Goal: Communication & Community: Share content

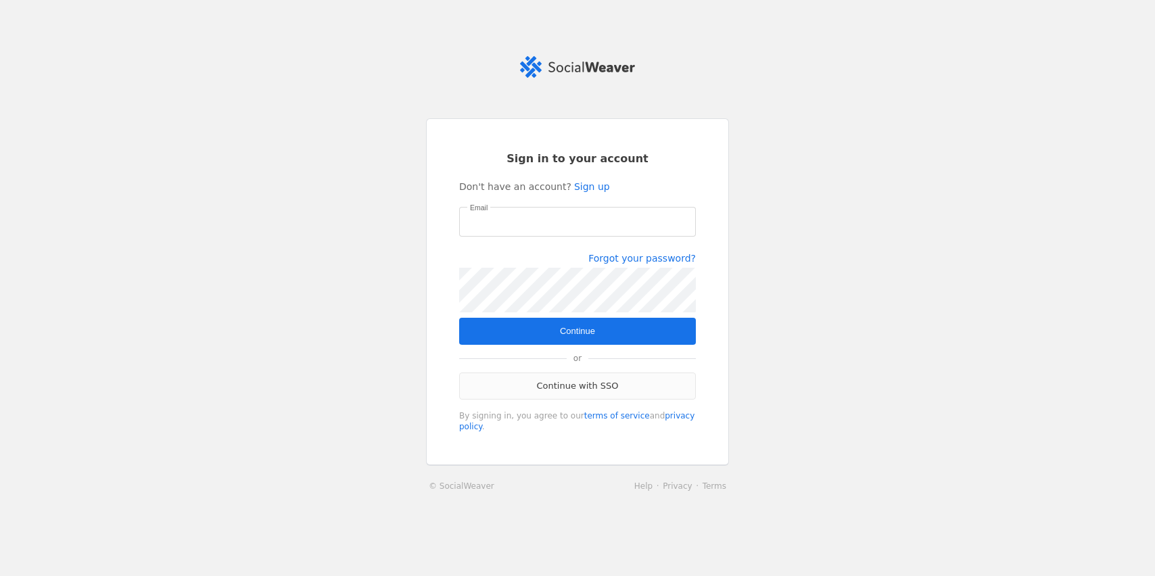
type input "[EMAIL_ADDRESS][PERSON_NAME][DOMAIN_NAME]"
click at [551, 390] on link "Continue with SSO" at bounding box center [577, 386] width 237 height 27
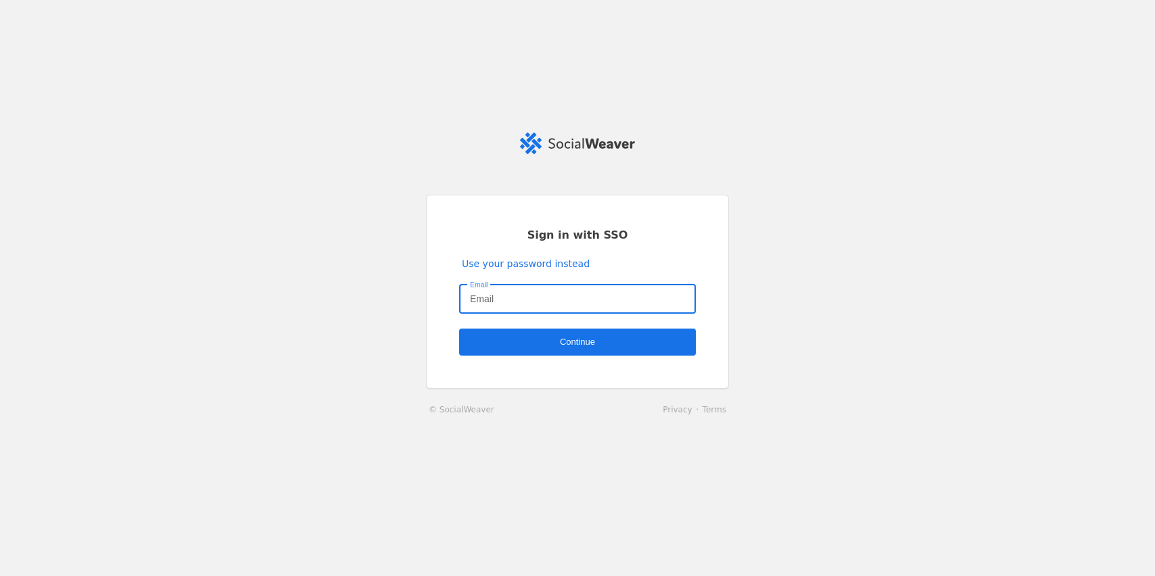
click at [531, 302] on input "Email" at bounding box center [577, 299] width 215 height 16
type input "[EMAIL_ADDRESS][PERSON_NAME]"
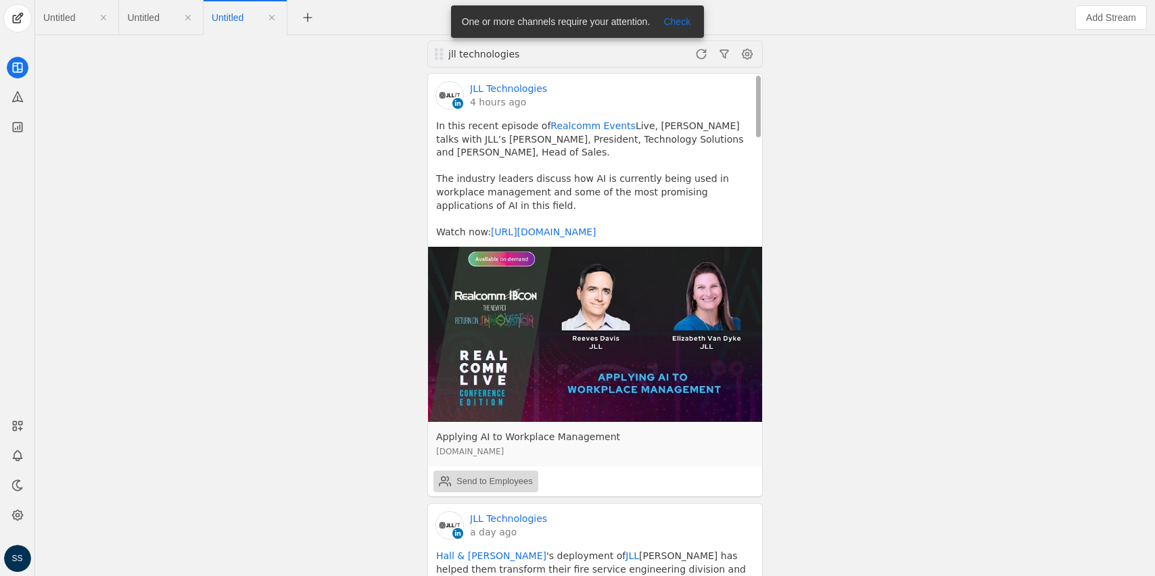
click at [454, 478] on div "Send to Employees" at bounding box center [486, 481] width 94 height 27
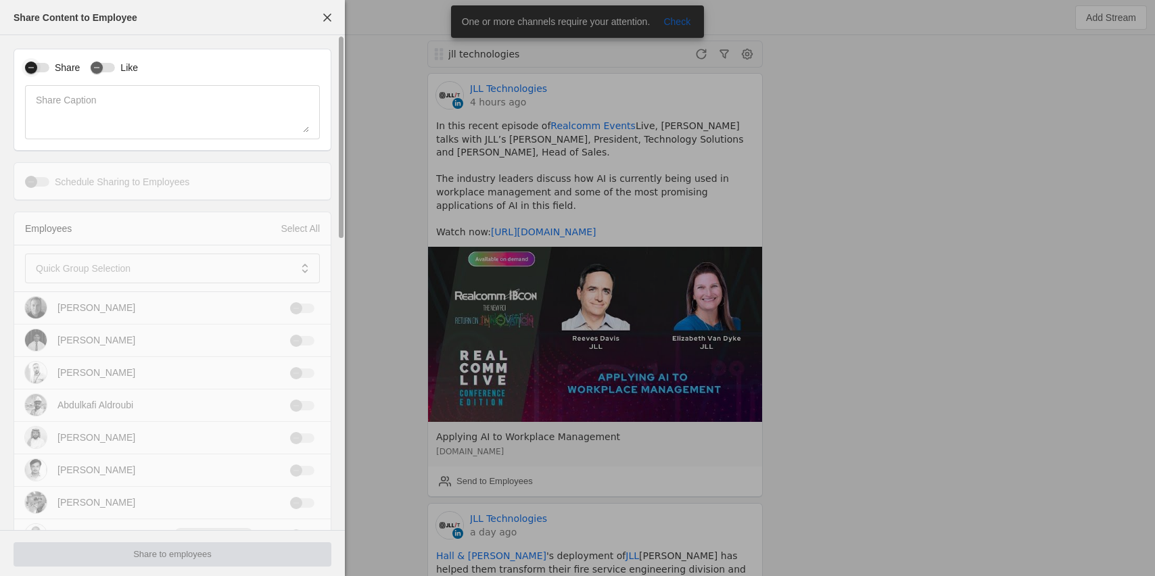
click at [34, 67] on icon "button" at bounding box center [31, 68] width 8 height 8
click at [75, 273] on mat-label "Quick Group Selection" at bounding box center [83, 268] width 95 height 16
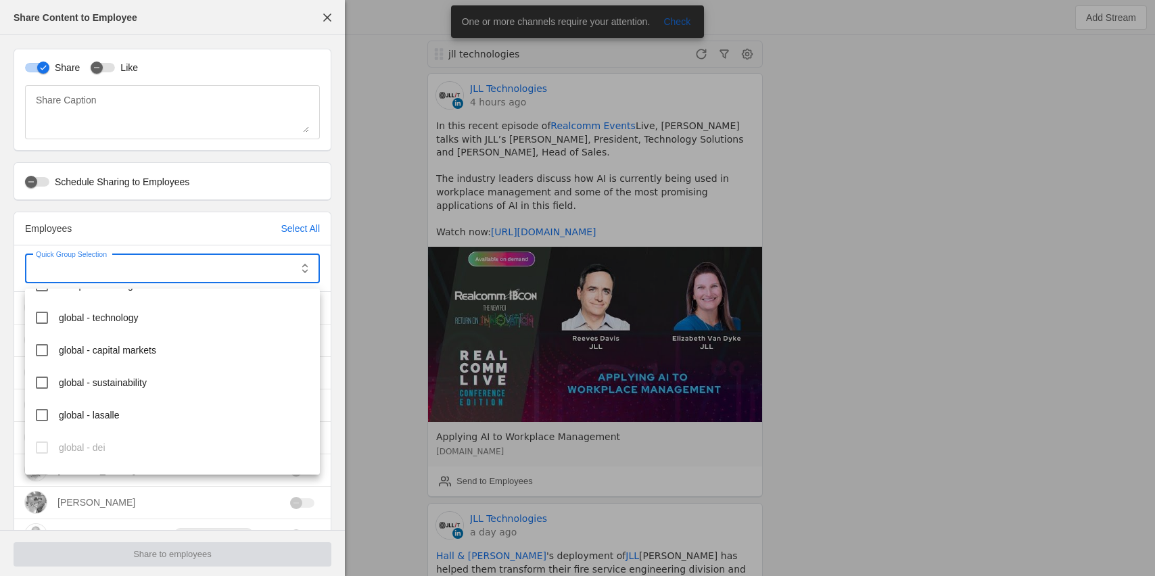
scroll to position [264, 0]
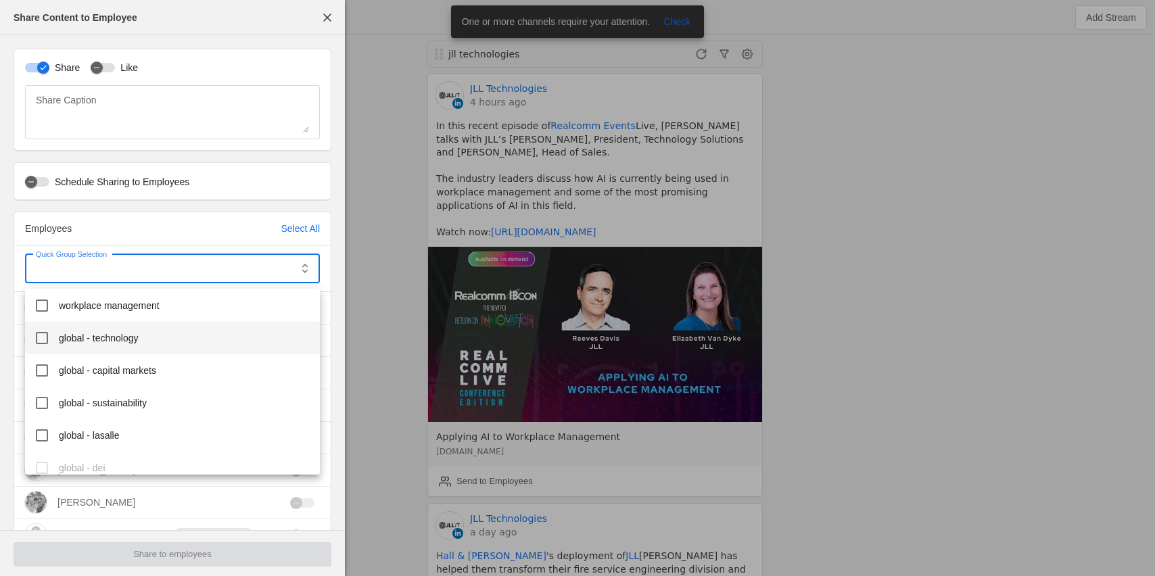
click at [126, 337] on span "global - technology" at bounding box center [99, 338] width 80 height 14
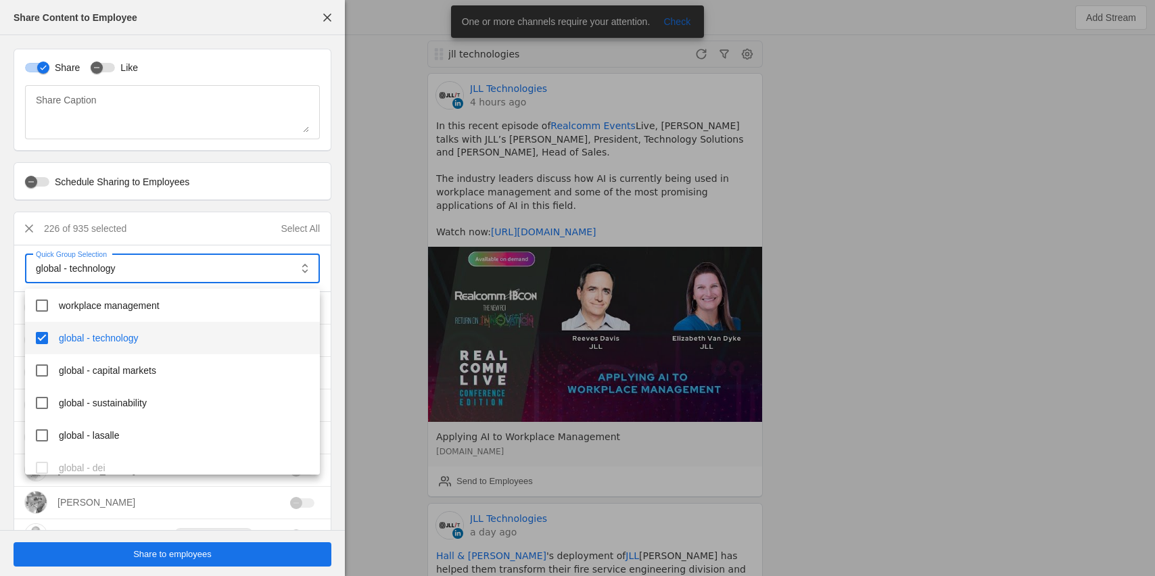
click at [193, 552] on div at bounding box center [577, 288] width 1155 height 576
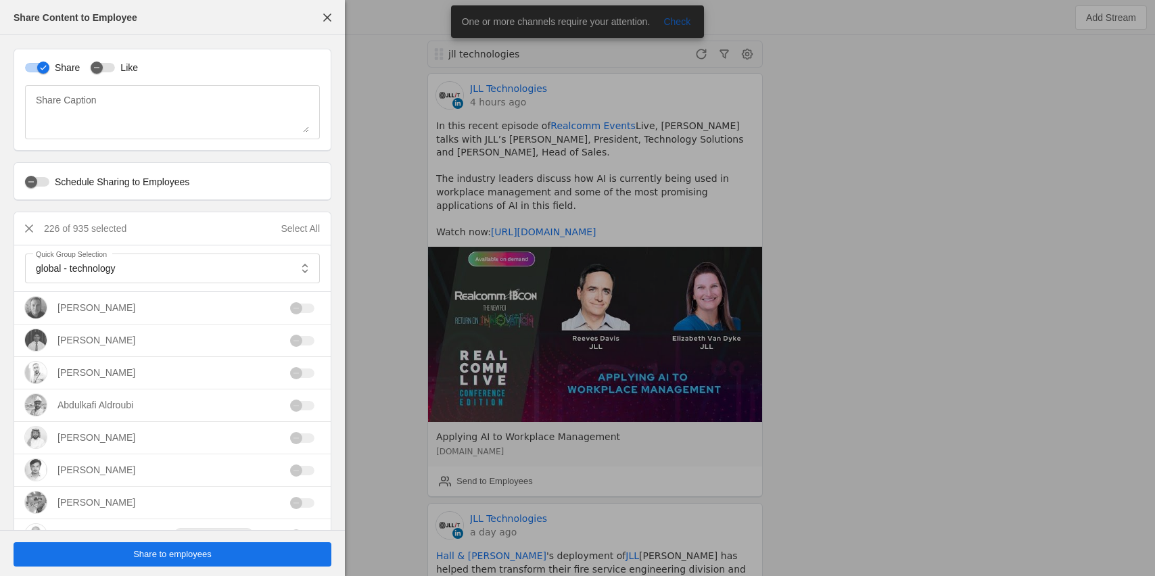
click at [176, 552] on span "Share to employees" at bounding box center [172, 555] width 78 height 14
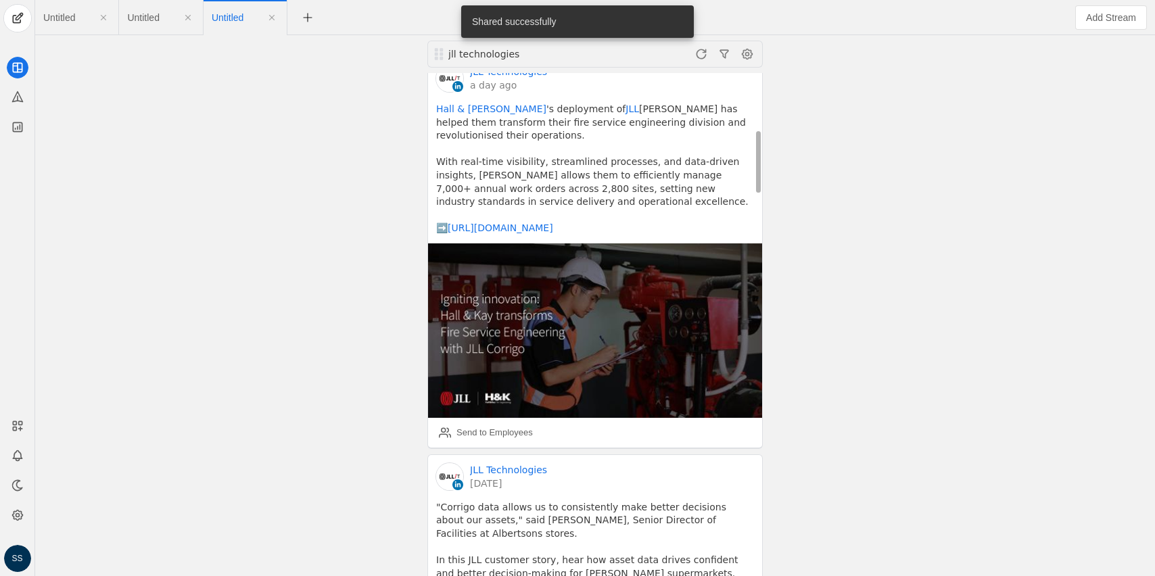
scroll to position [446, 0]
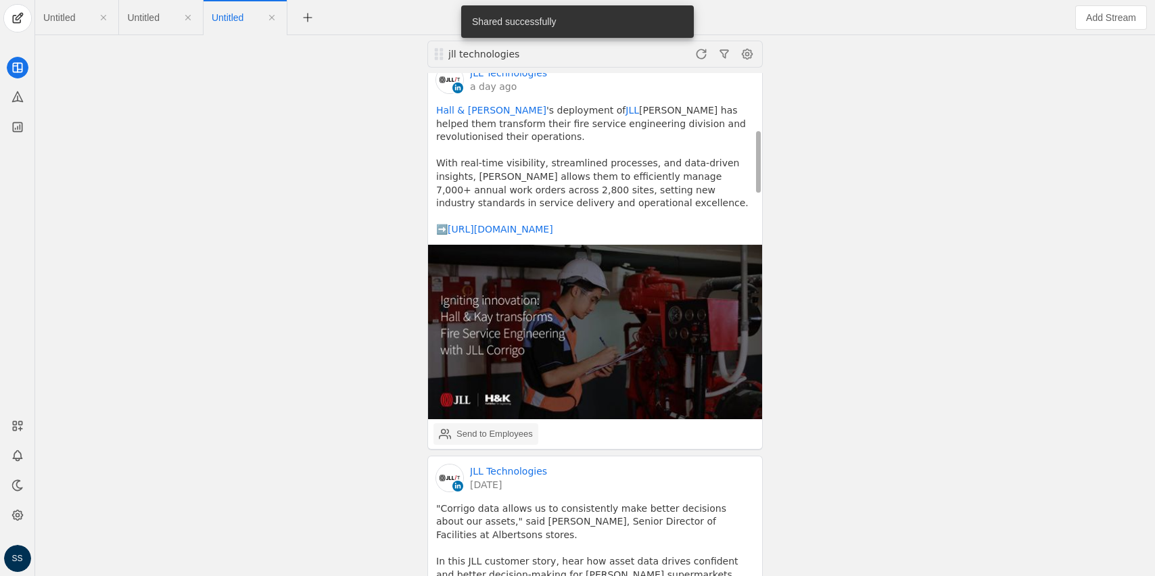
click at [478, 427] on div "Send to Employees" at bounding box center [494, 434] width 76 height 14
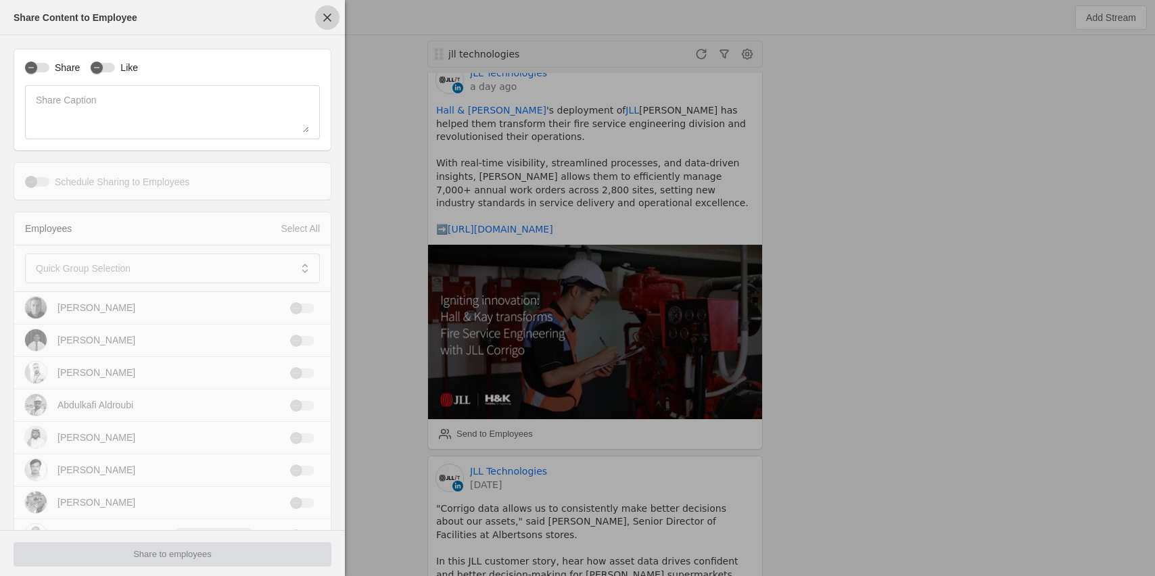
click at [329, 7] on span "button" at bounding box center [327, 17] width 24 height 24
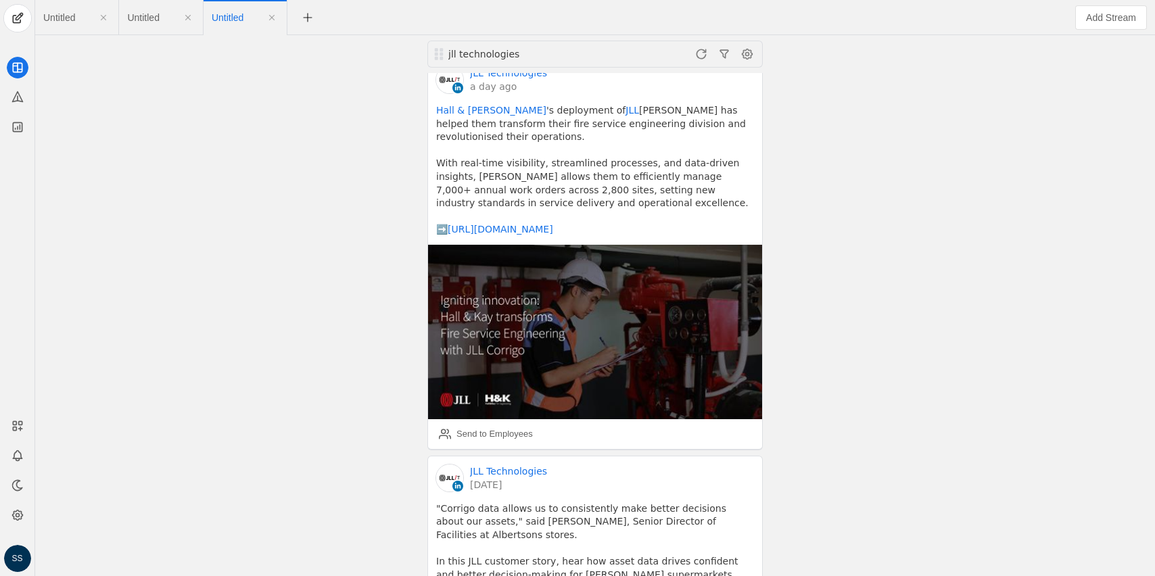
click at [172, 21] on app-feed-tab "Untitled" at bounding box center [160, 17] width 67 height 24
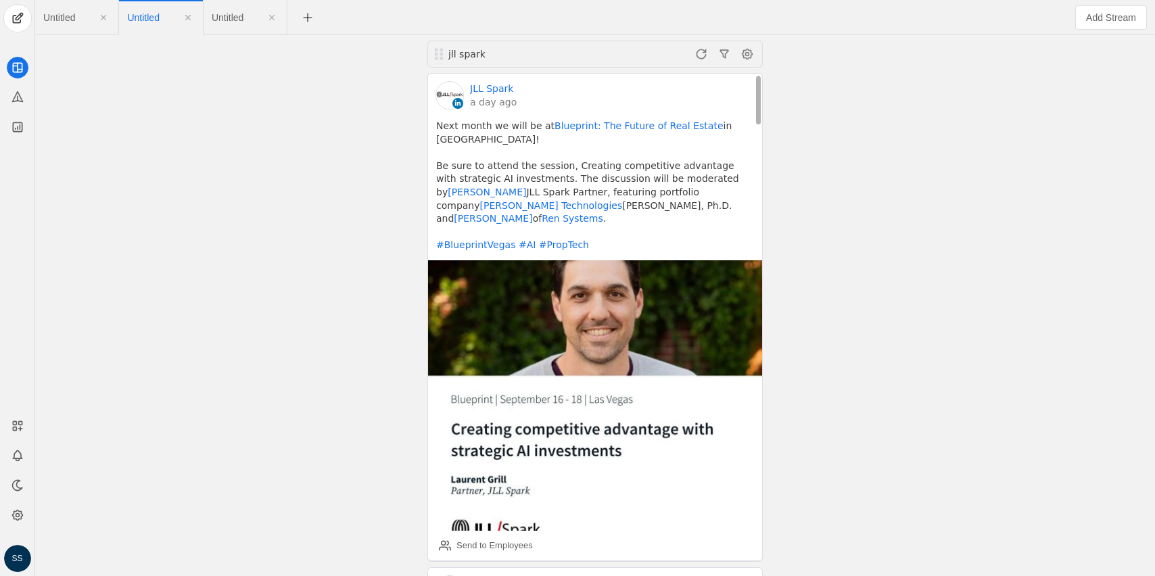
scroll to position [8, 0]
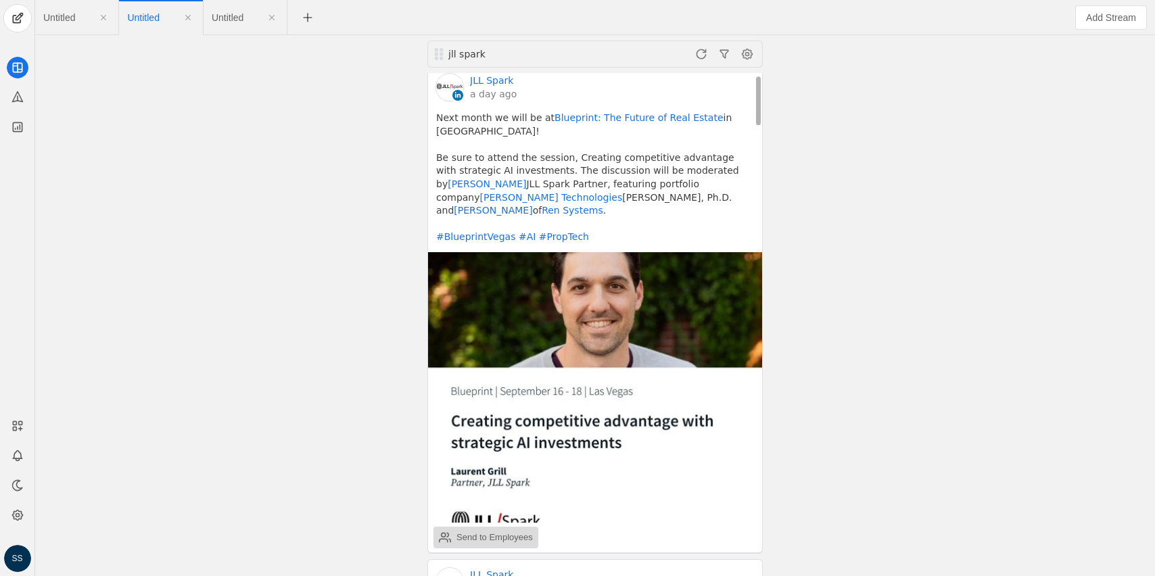
click at [476, 531] on div "Send to Employees" at bounding box center [494, 538] width 76 height 14
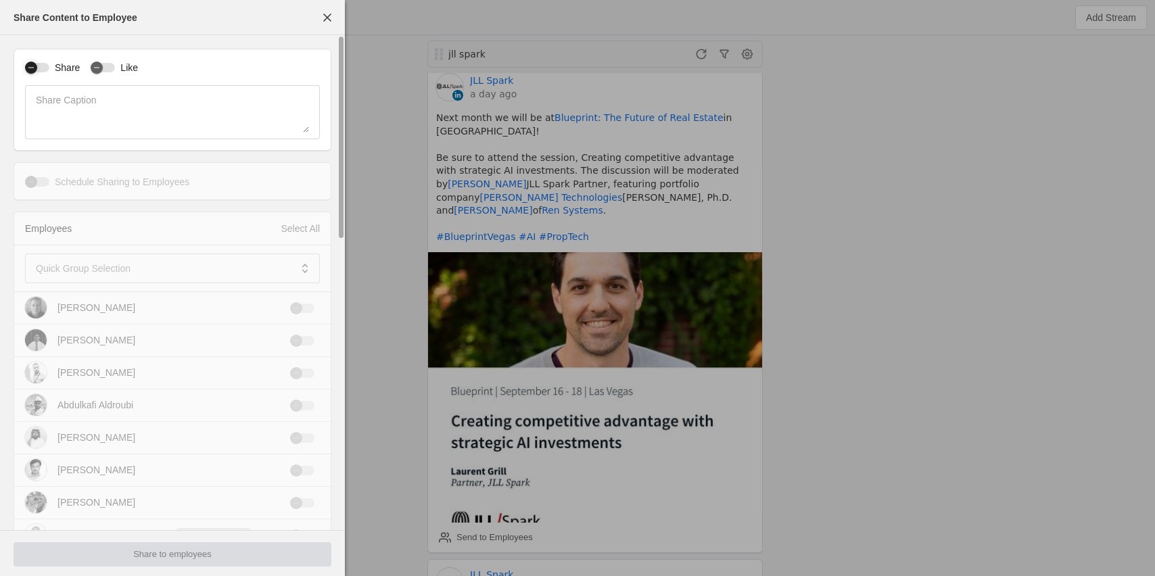
click at [34, 70] on icon "button" at bounding box center [31, 68] width 8 height 8
click at [63, 270] on mat-label "Quick Group Selection" at bounding box center [83, 268] width 95 height 16
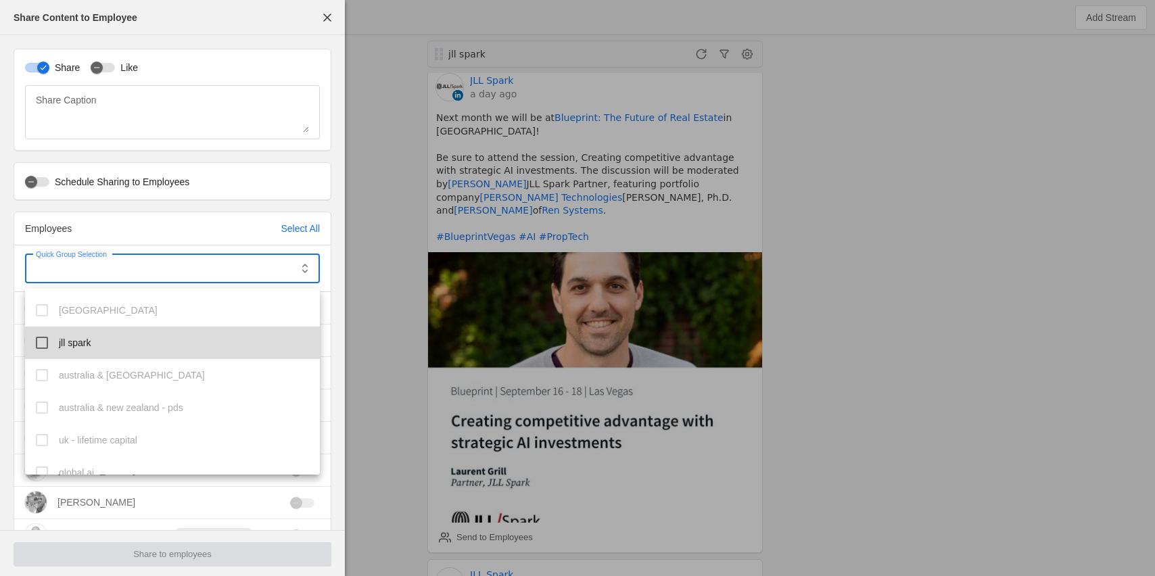
click at [82, 328] on mat-option "jll spark" at bounding box center [172, 343] width 295 height 32
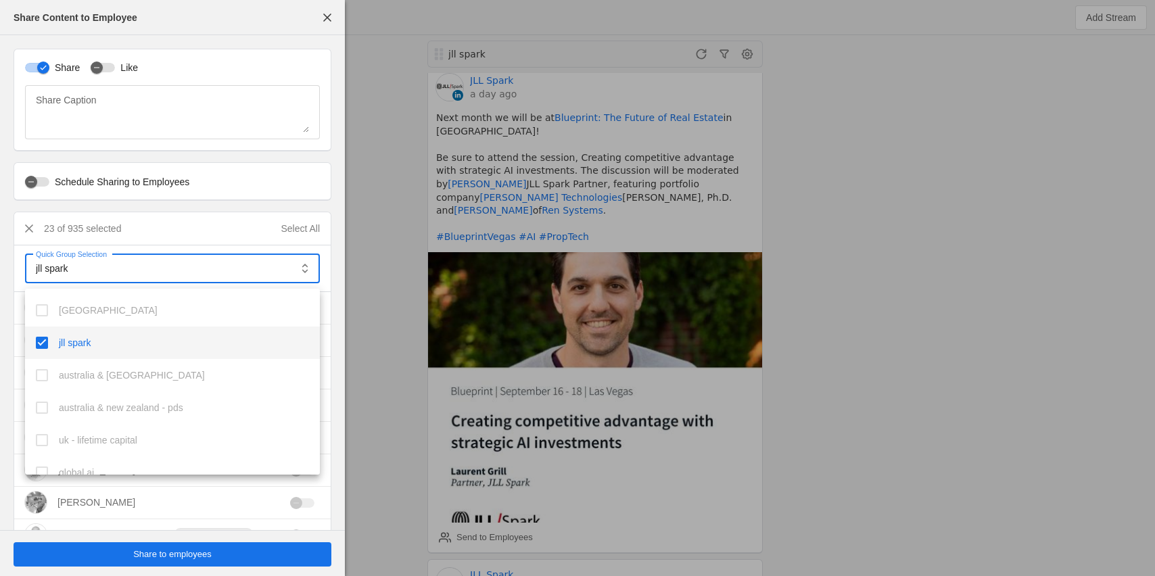
click at [148, 552] on div at bounding box center [577, 288] width 1155 height 576
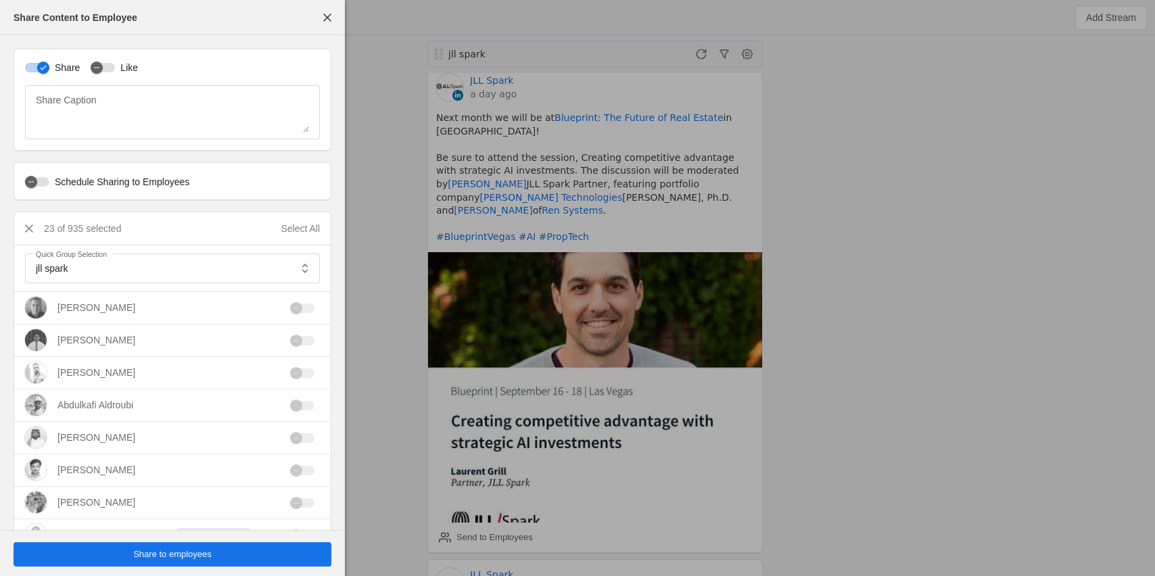
click at [148, 552] on span "Share to employees" at bounding box center [172, 555] width 78 height 14
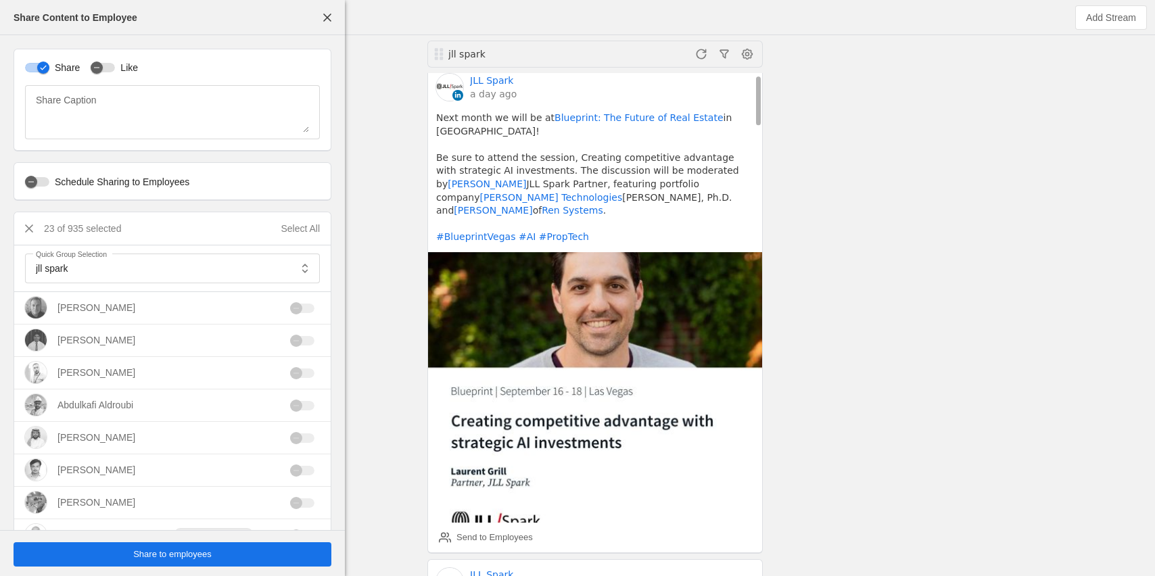
scroll to position [295, 0]
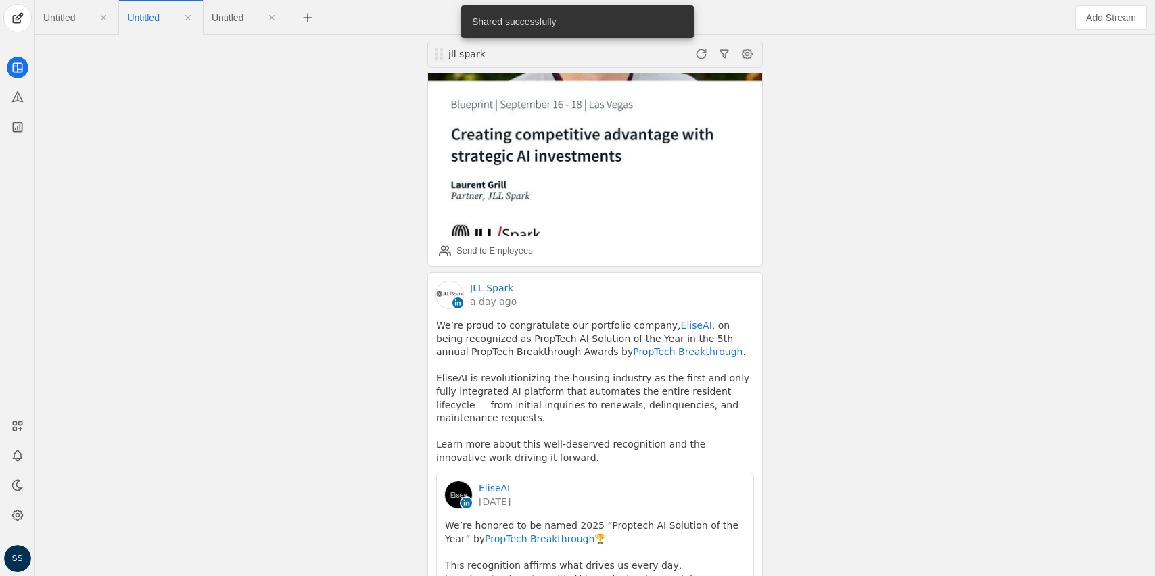
click at [66, 14] on span "Untitled" at bounding box center [59, 17] width 32 height 9
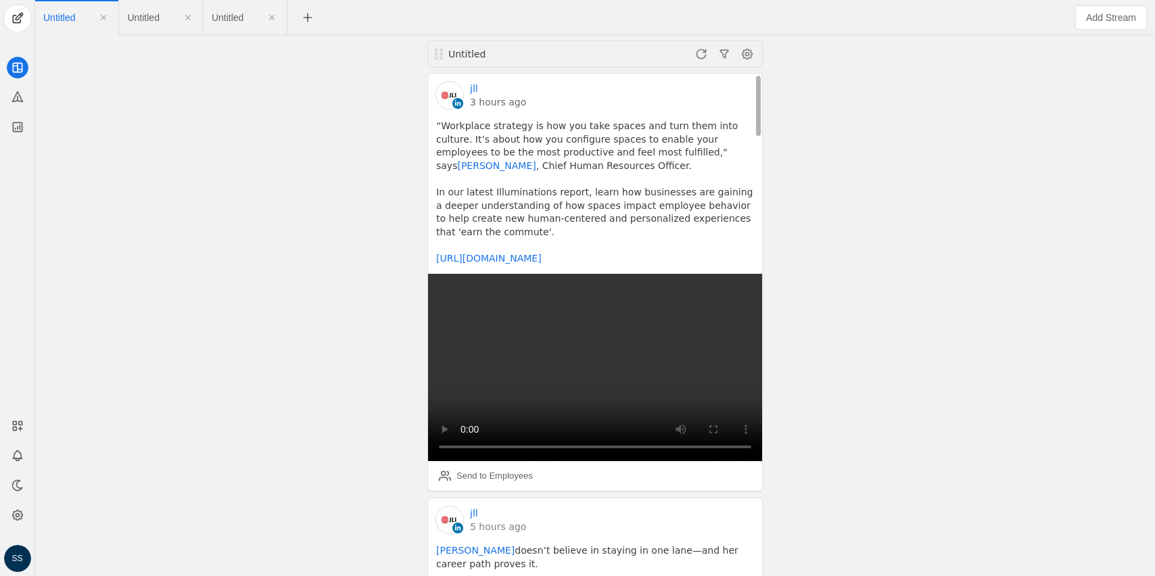
click at [493, 99] on link "3 hours ago" at bounding box center [498, 102] width 56 height 14
click at [477, 475] on div "Send to Employees" at bounding box center [494, 476] width 76 height 14
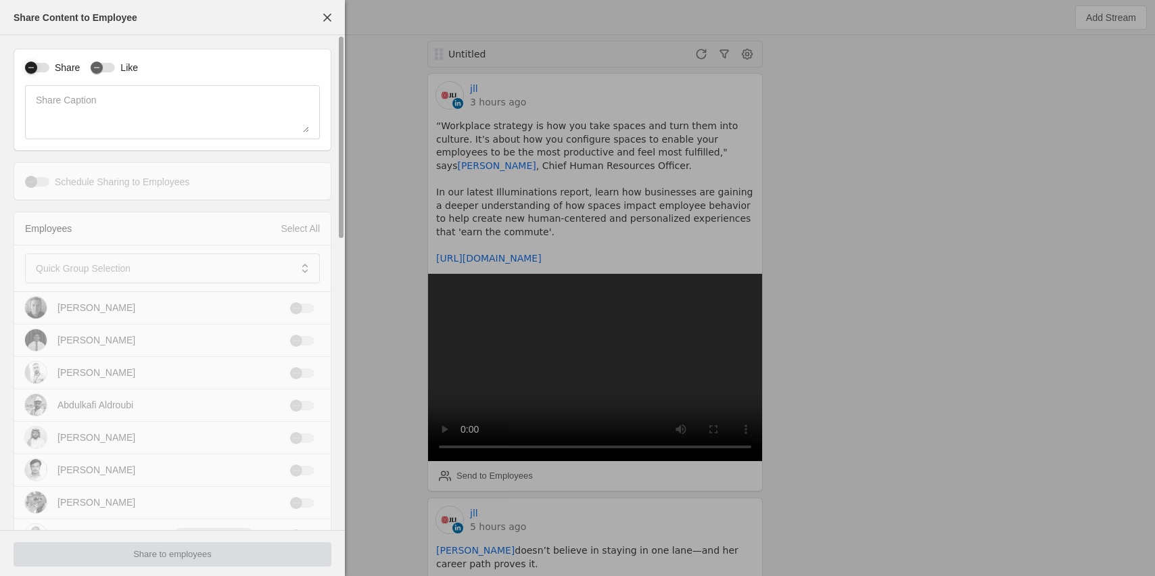
click at [26, 70] on div "button" at bounding box center [31, 68] width 12 height 12
click at [97, 270] on mat-label "Quick Group Selection" at bounding box center [83, 268] width 95 height 16
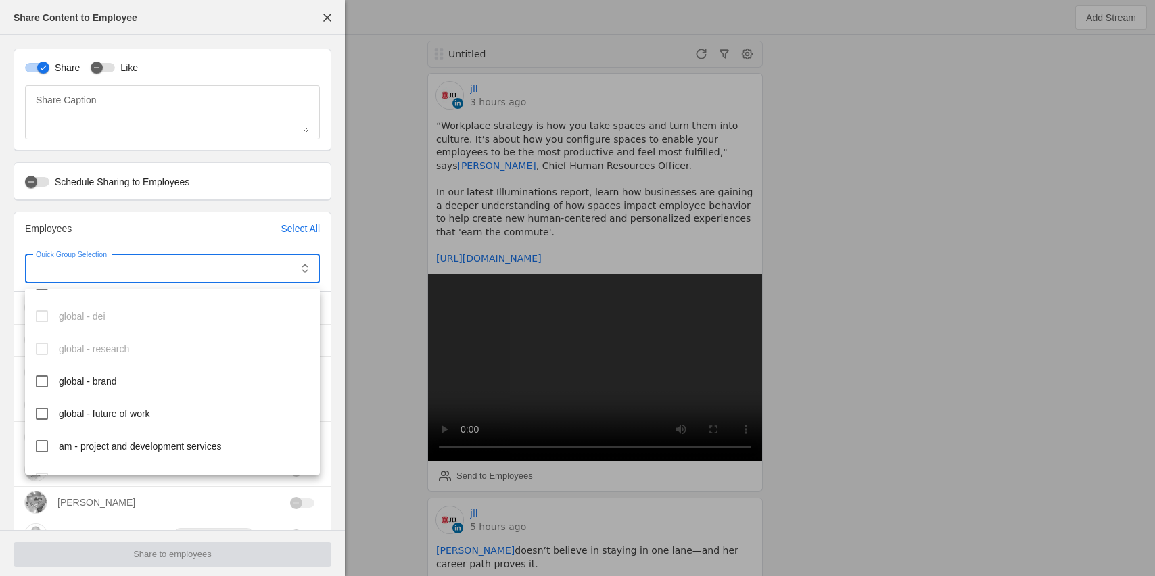
scroll to position [425, 0]
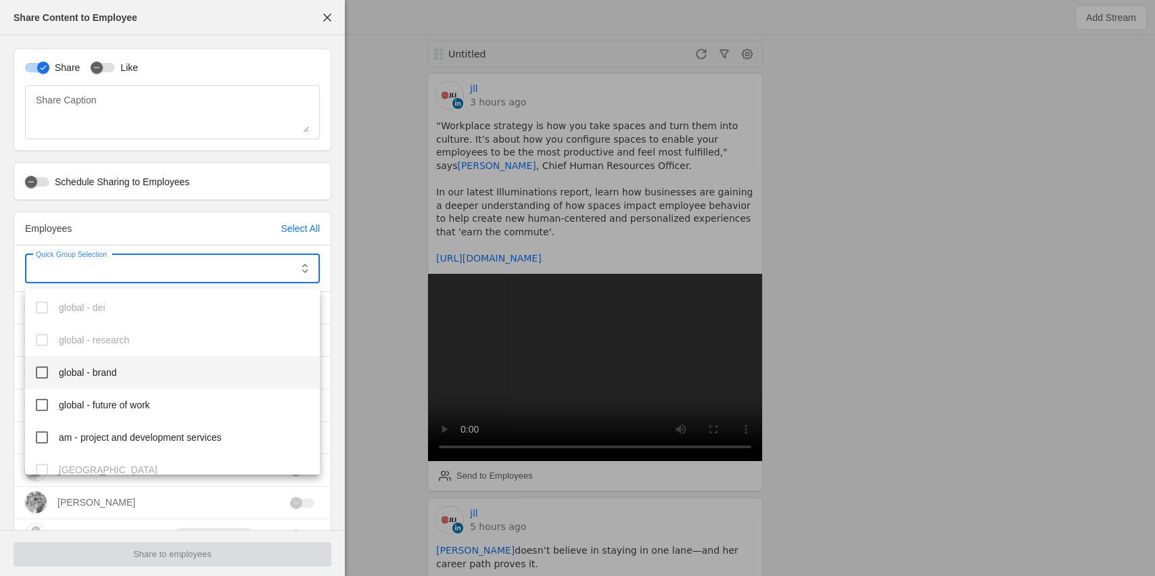
click at [105, 366] on span "global - brand" at bounding box center [88, 373] width 58 height 14
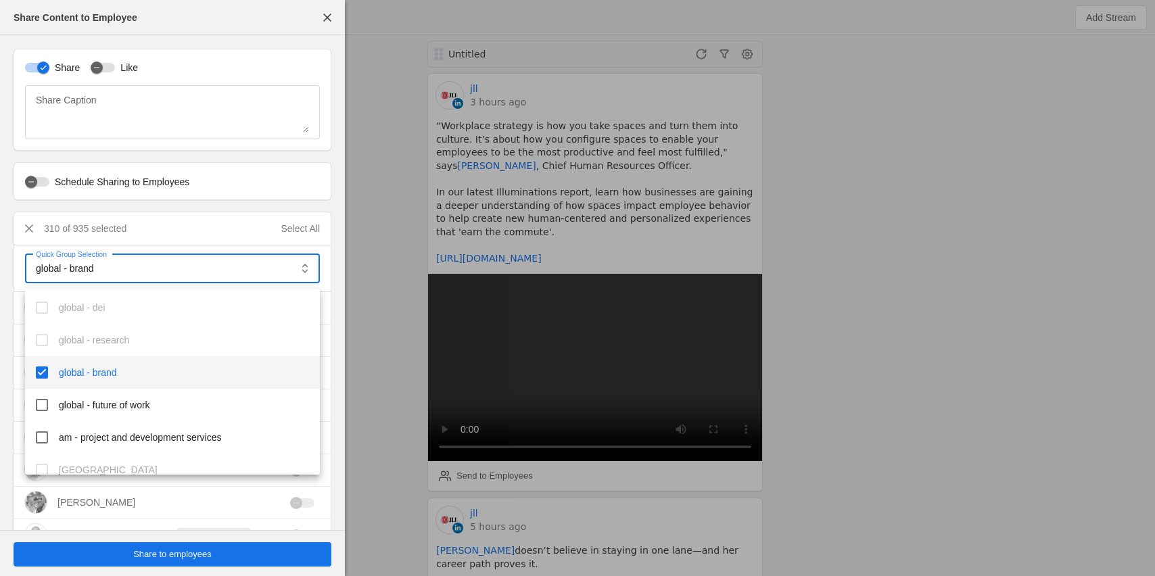
click at [167, 560] on div at bounding box center [577, 288] width 1155 height 576
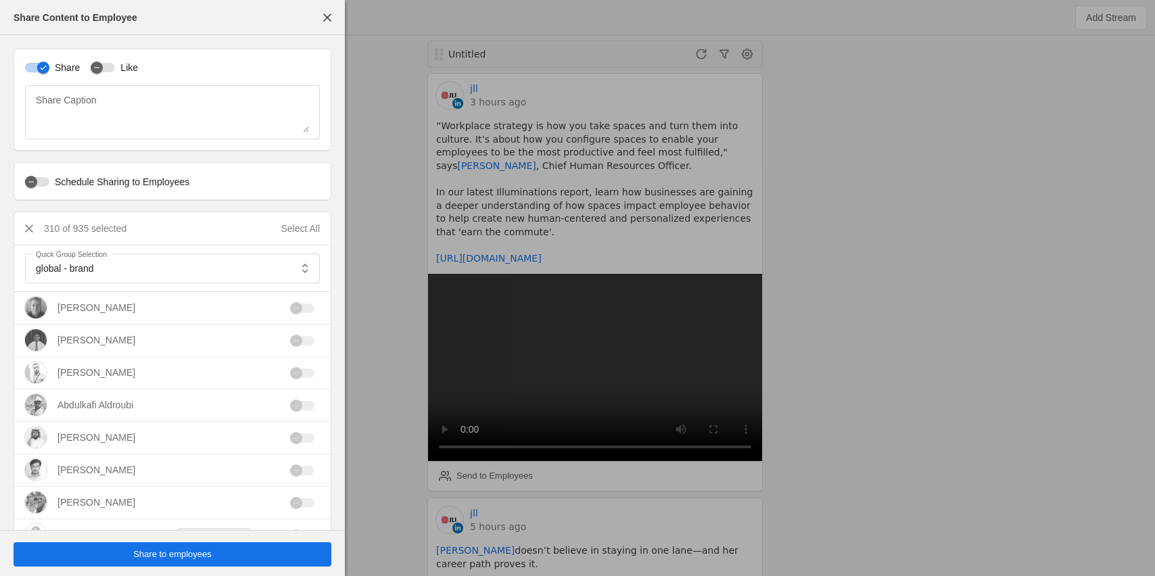
click at [173, 560] on span "Share to employees" at bounding box center [172, 555] width 78 height 14
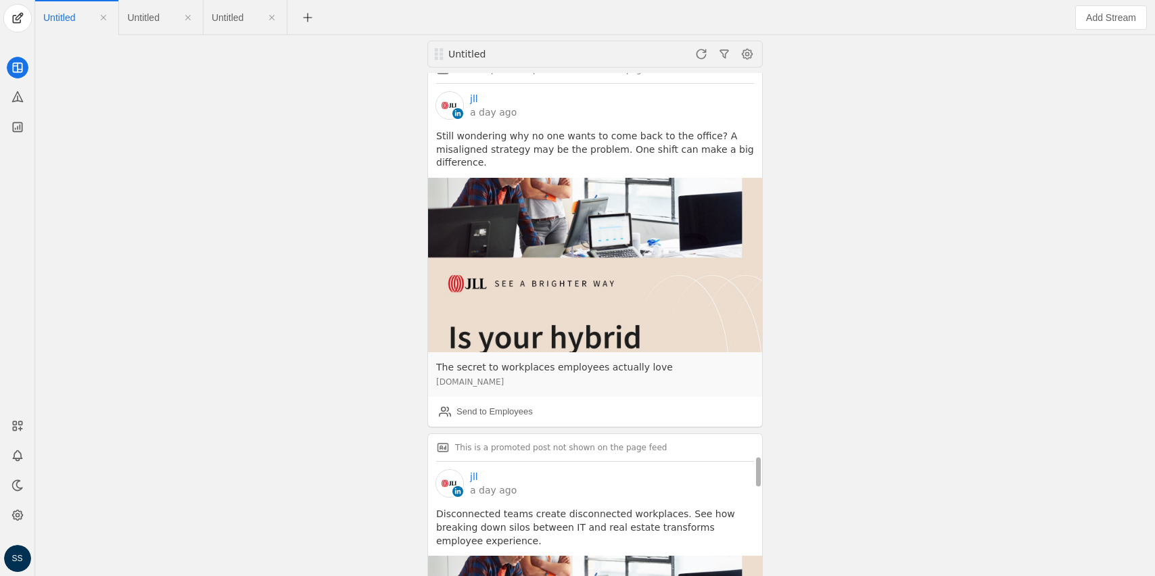
scroll to position [6318, 0]
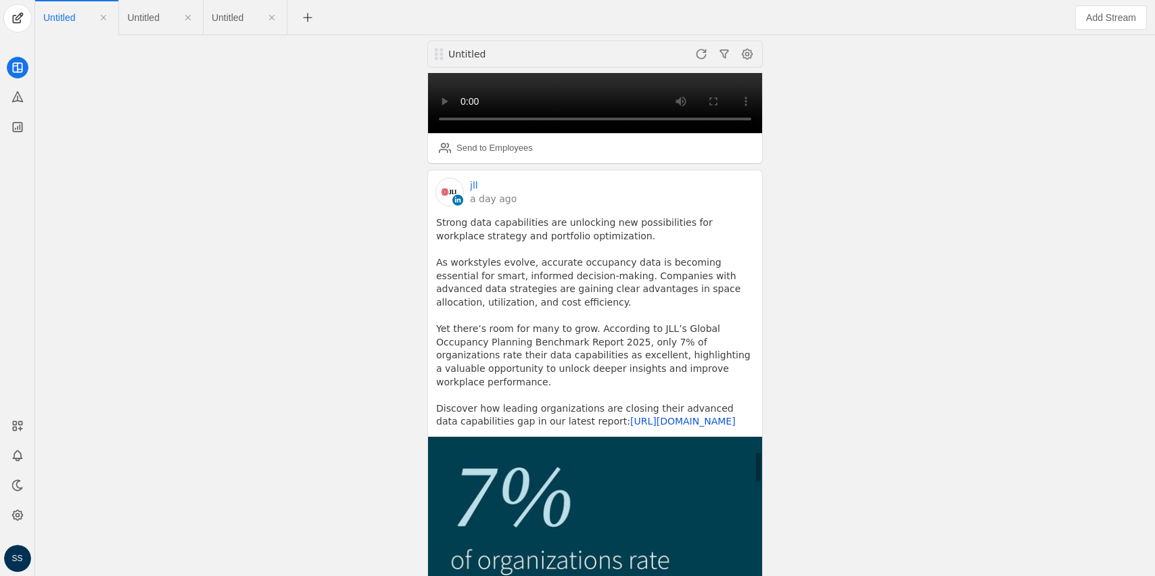
click at [630, 416] on link "[URL][DOMAIN_NAME]" at bounding box center [682, 421] width 105 height 11
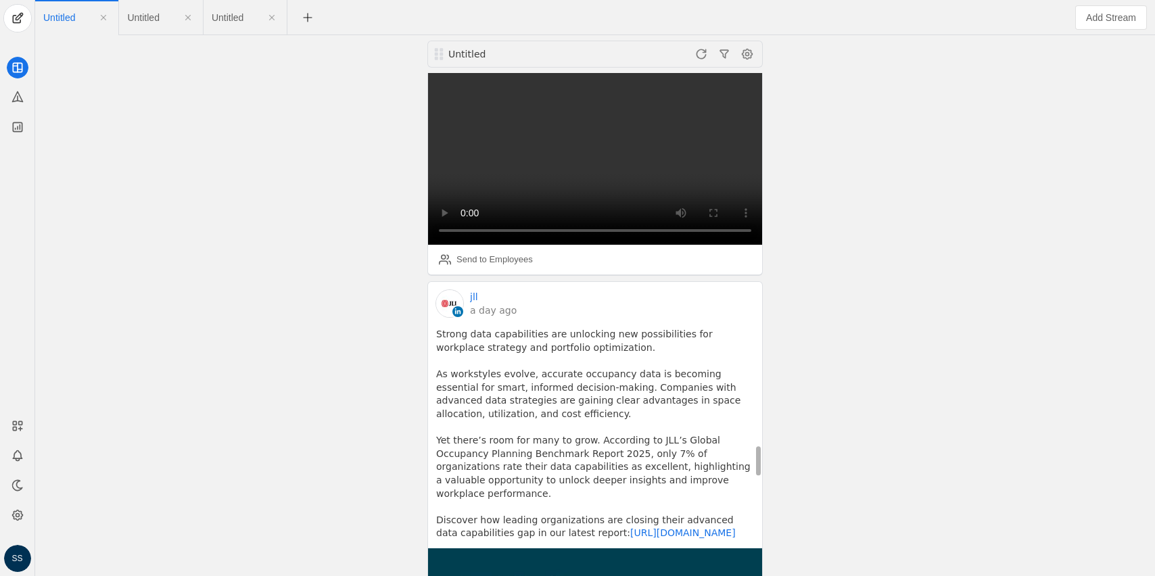
scroll to position [6198, 0]
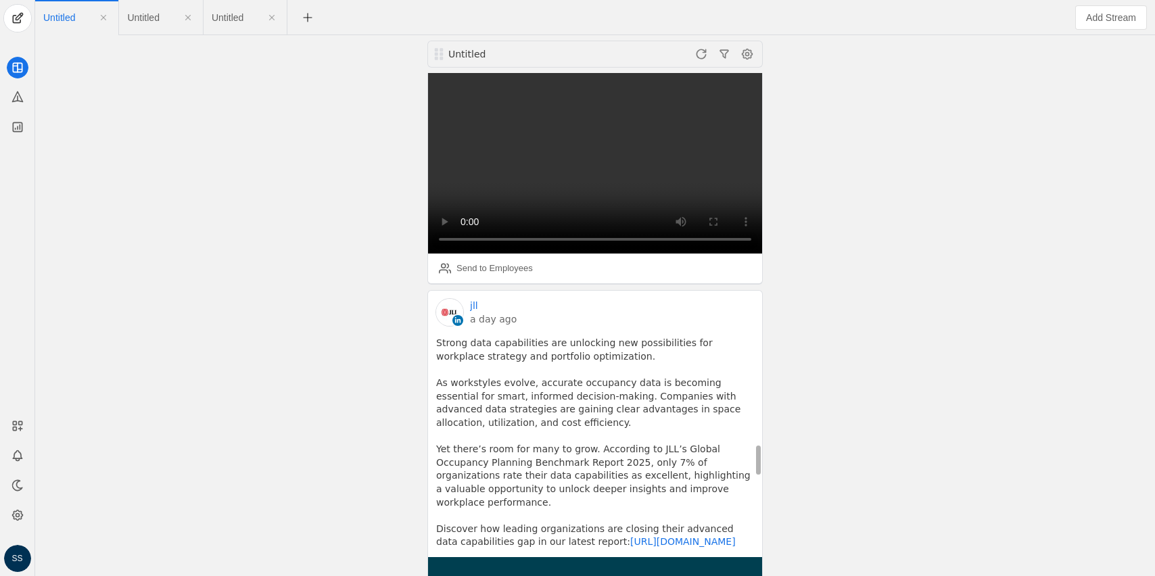
click at [494, 312] on link "a day ago" at bounding box center [493, 319] width 47 height 14
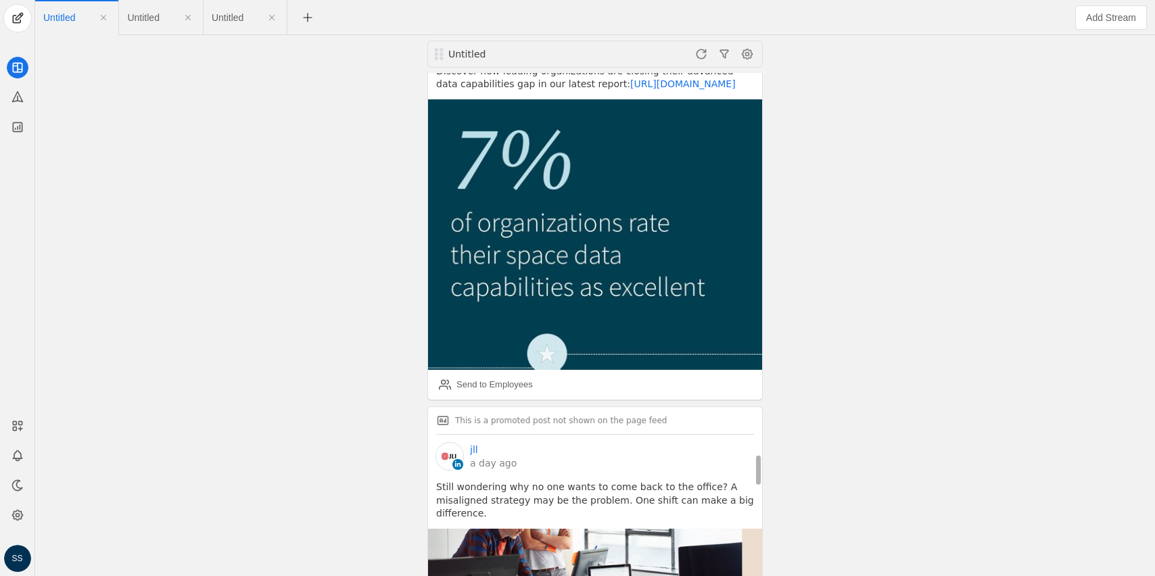
scroll to position [6685, 0]
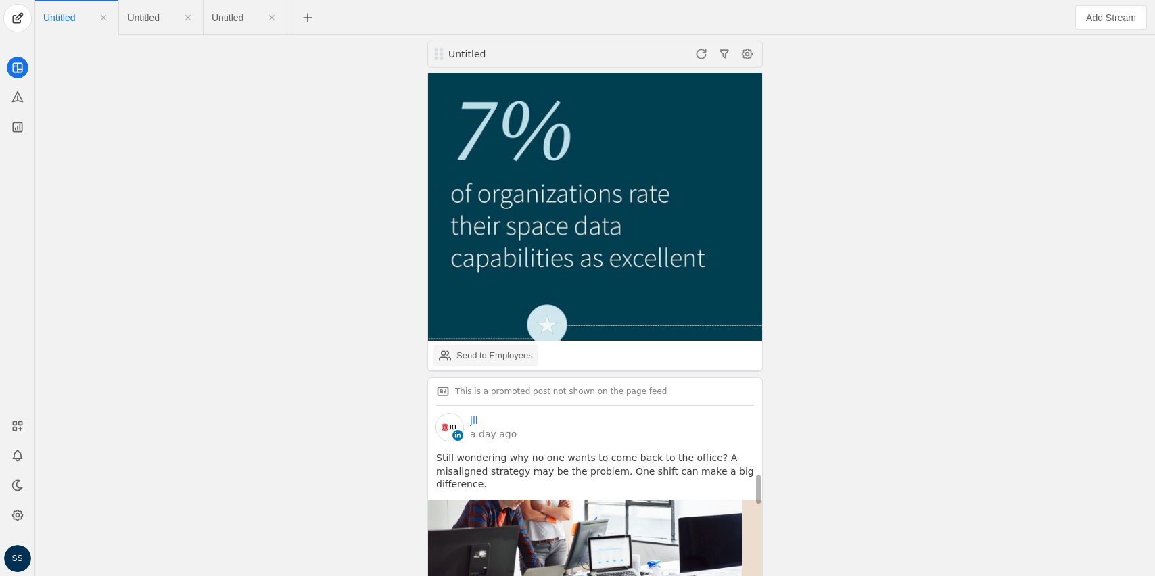
click at [498, 349] on div "Send to Employees" at bounding box center [494, 356] width 76 height 14
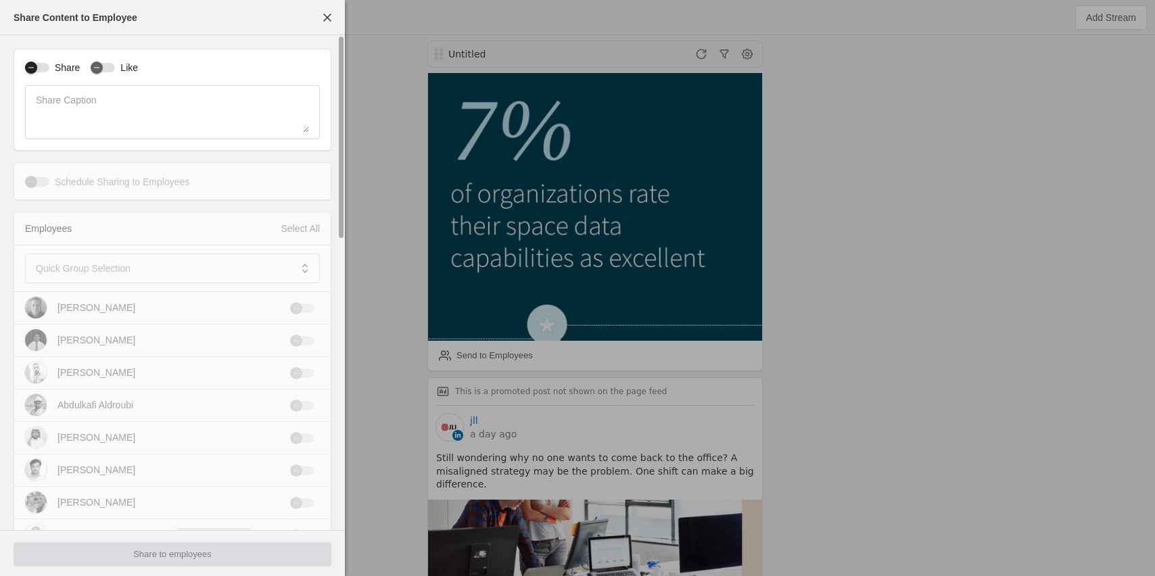
click at [34, 68] on icon "button" at bounding box center [31, 68] width 8 height 8
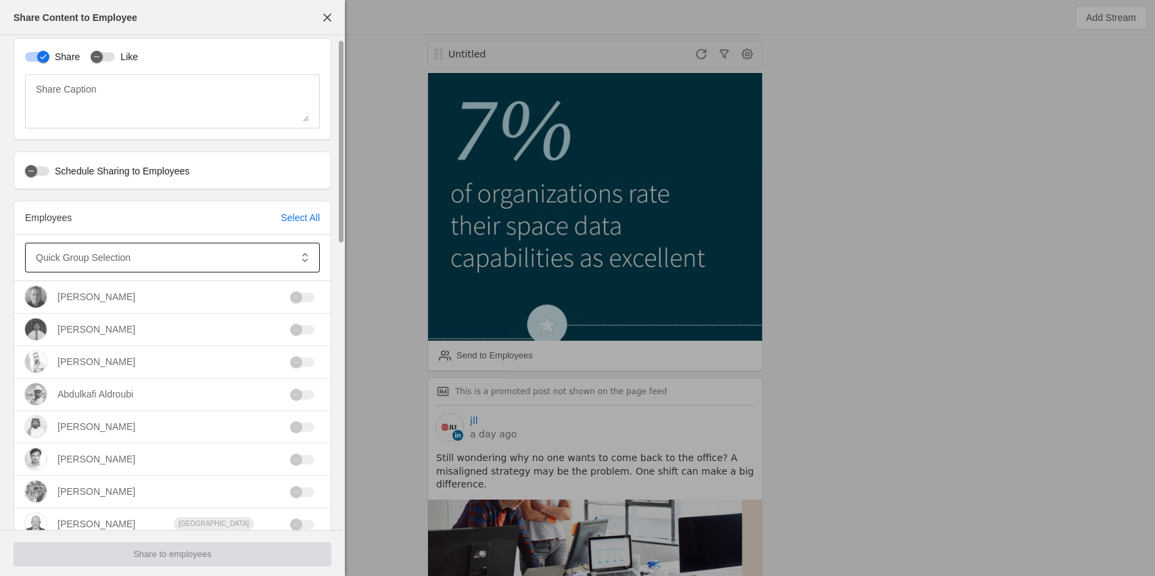
click at [90, 258] on mat-label "Quick Group Selection" at bounding box center [83, 257] width 95 height 16
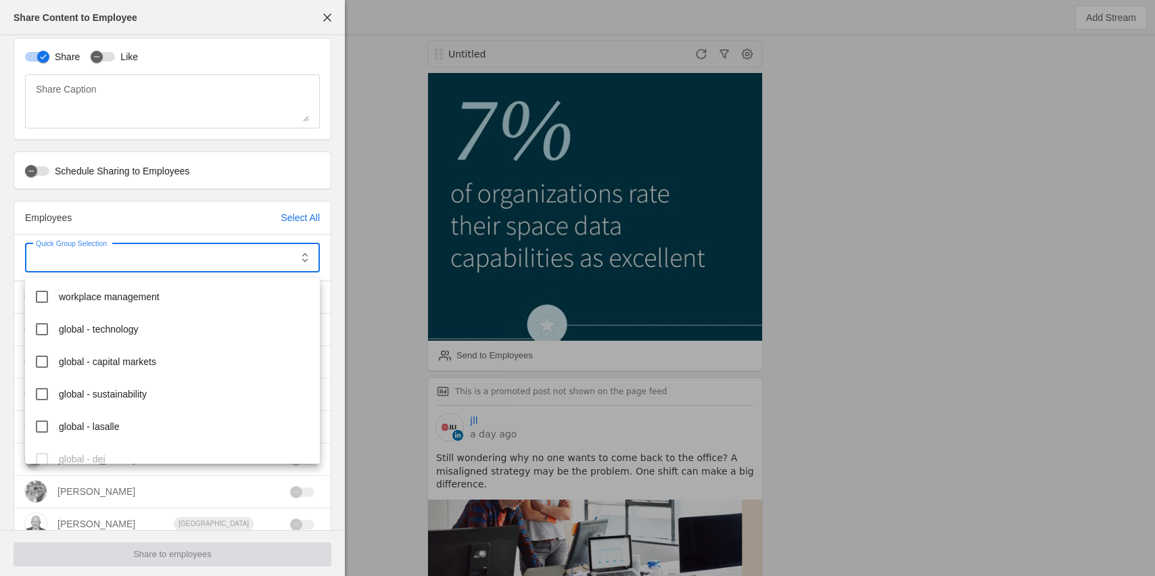
scroll to position [212, 0]
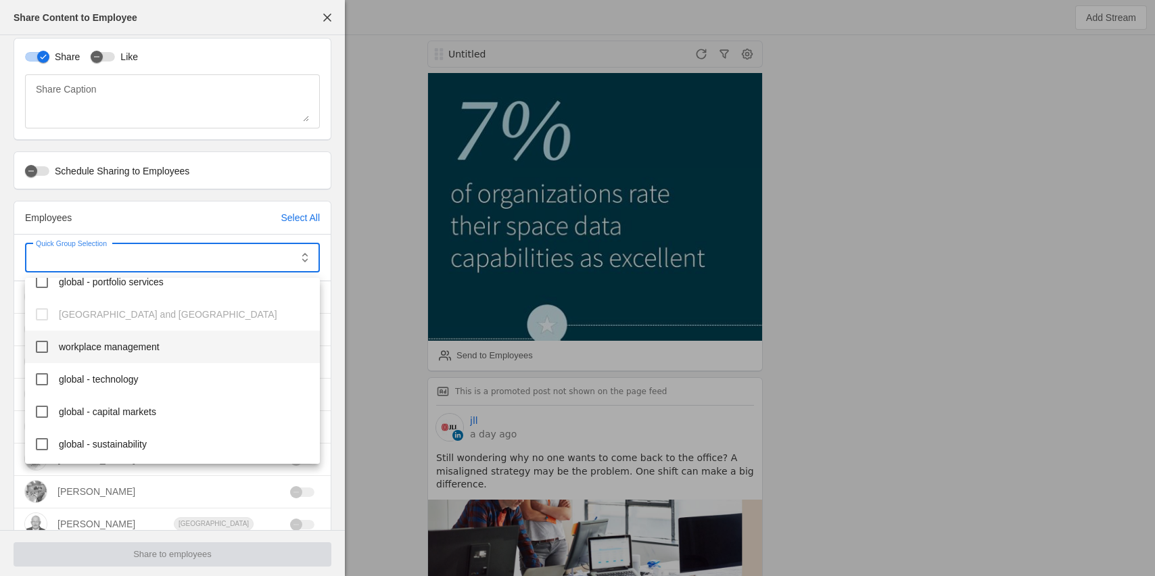
click at [112, 339] on mat-option "workplace management" at bounding box center [172, 347] width 295 height 32
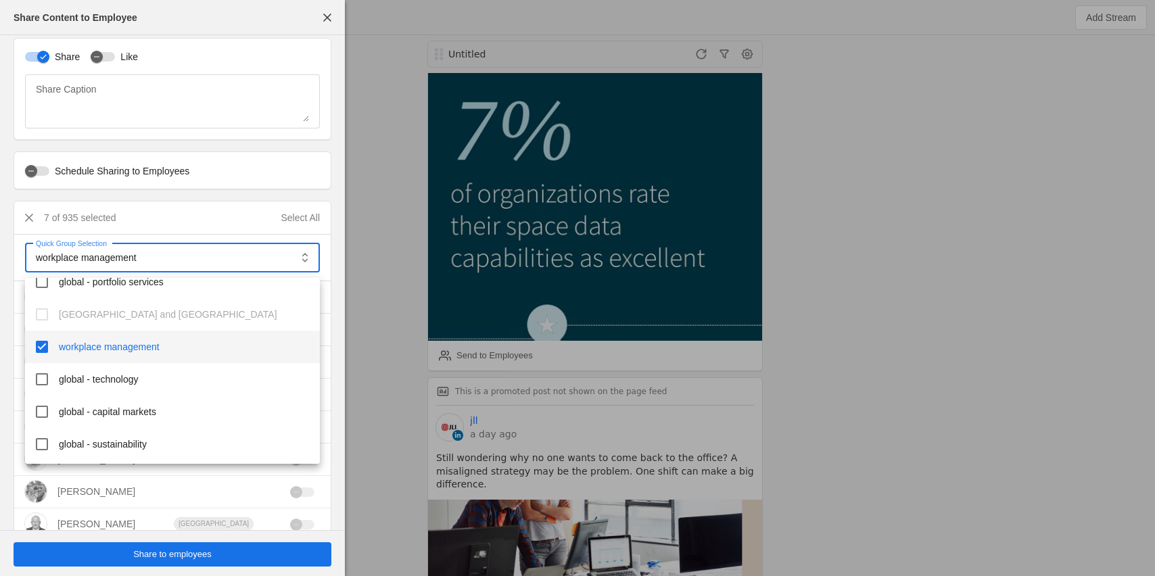
click at [175, 558] on div at bounding box center [577, 288] width 1155 height 576
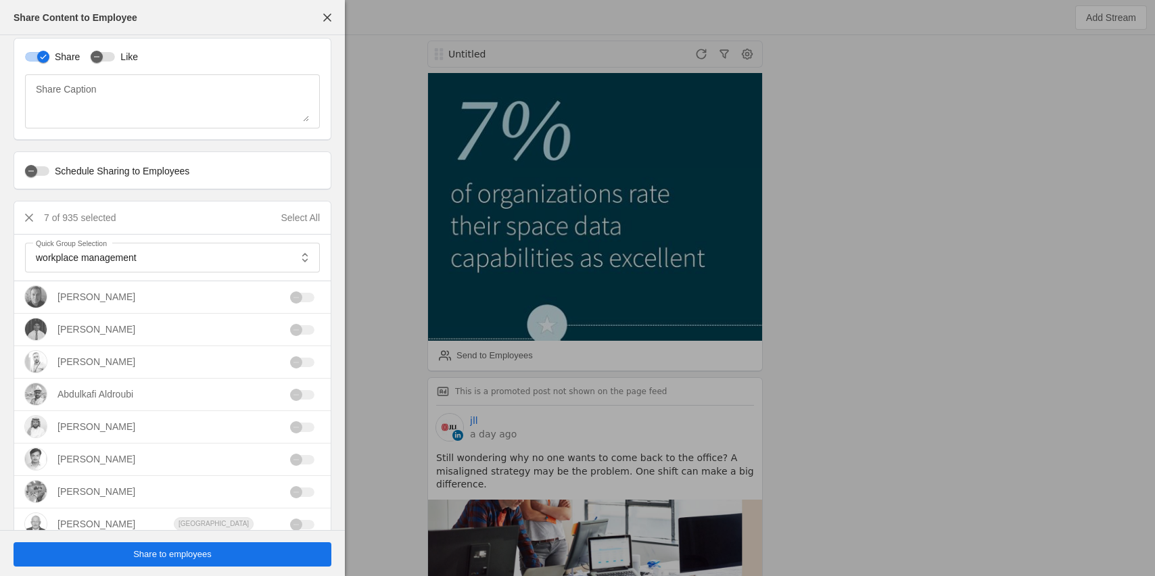
click at [199, 558] on span "Share to employees" at bounding box center [172, 555] width 78 height 14
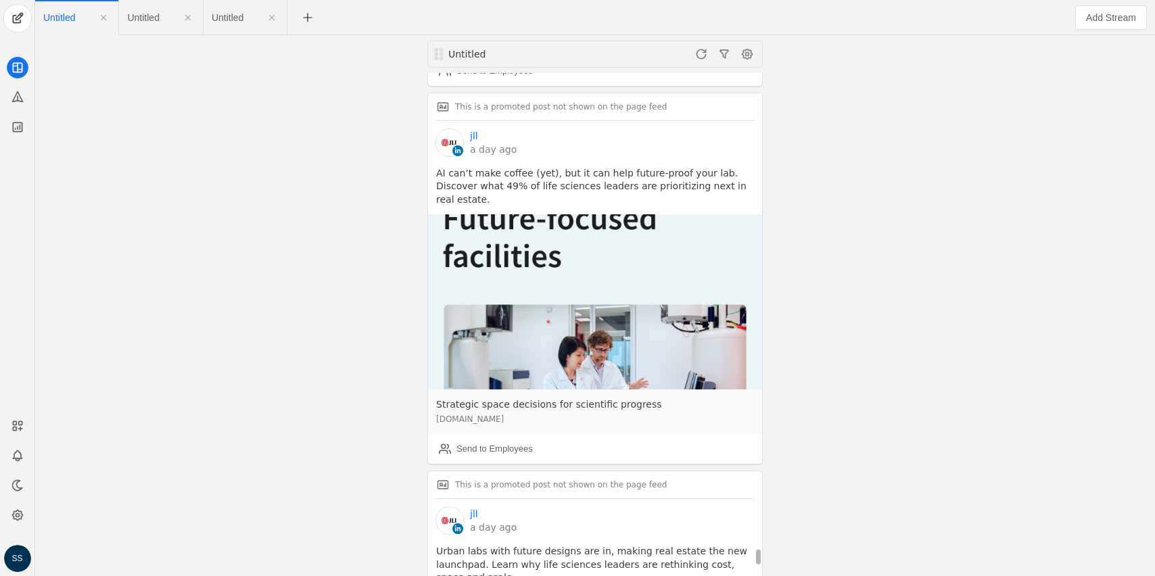
scroll to position [15443, 0]
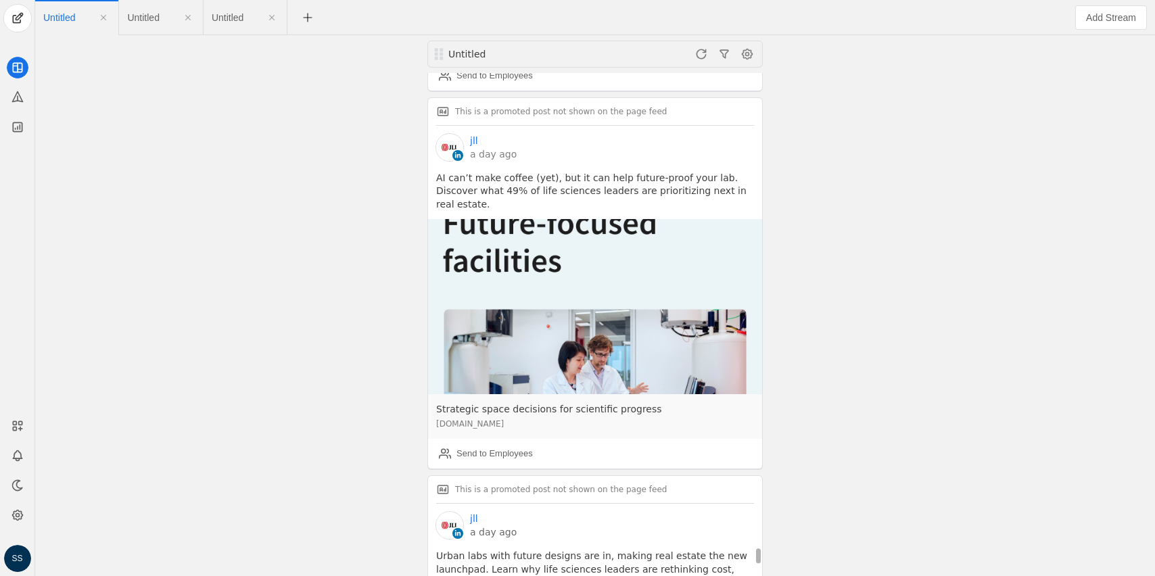
click at [488, 525] on link "a day ago" at bounding box center [493, 532] width 47 height 14
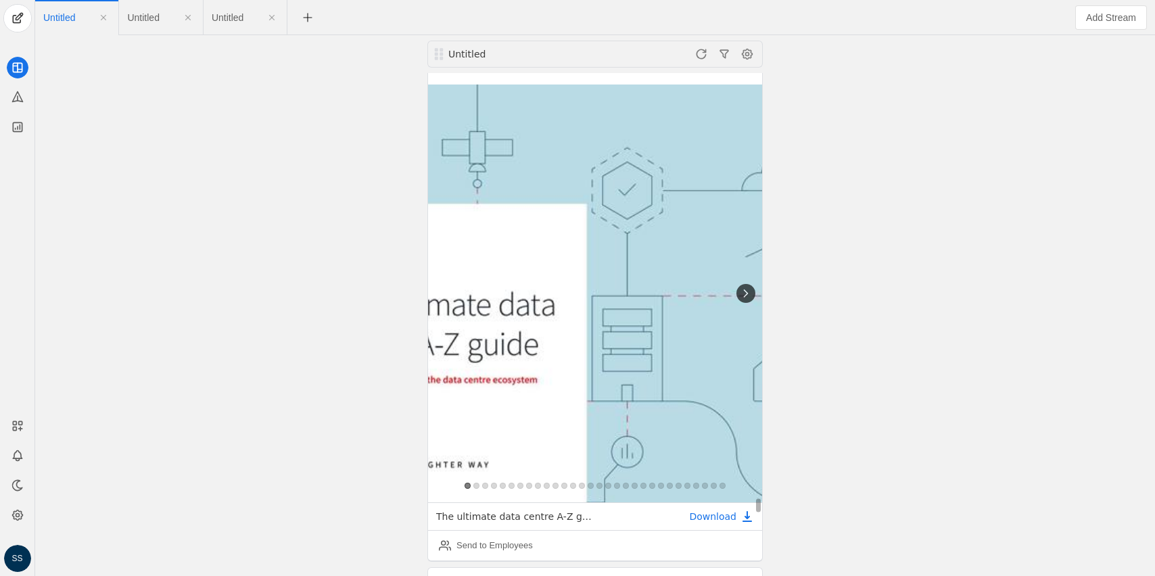
scroll to position [25804, 0]
click at [746, 369] on body "SS Untitled Untitled Untitled Untitled jll 3 hours ago “Workplace strategy is h…" at bounding box center [577, 288] width 1155 height 576
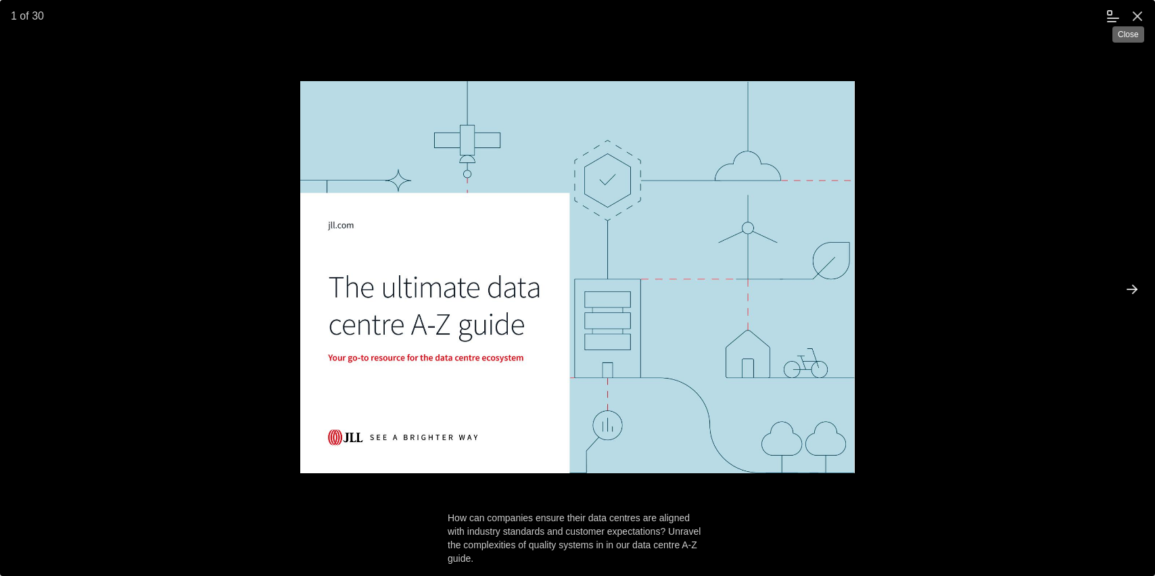
click at [1137, 13] on span "undefined" at bounding box center [1137, 16] width 24 height 24
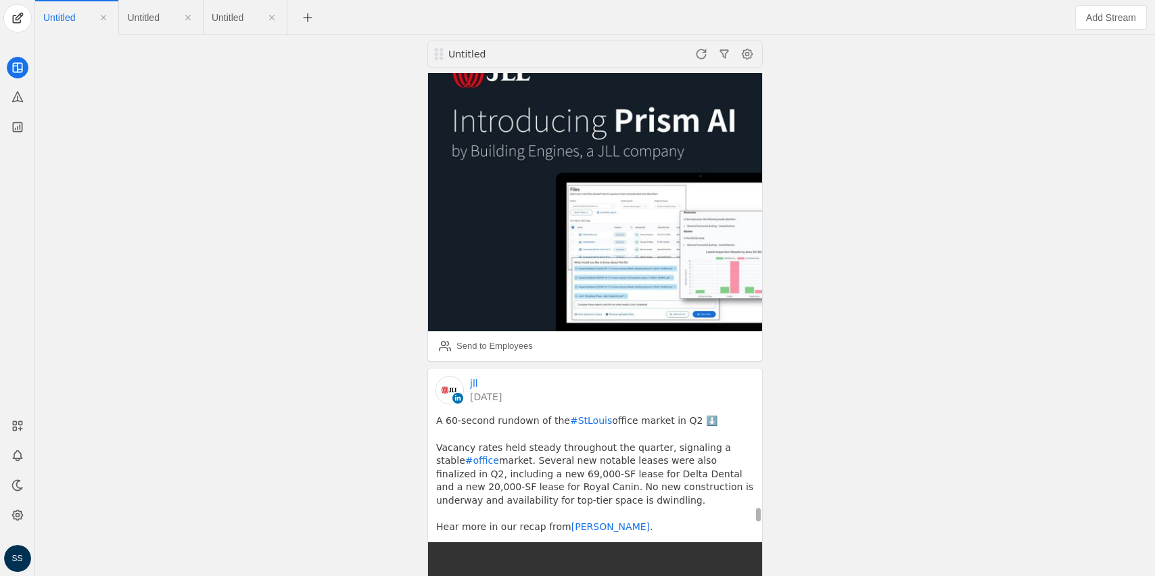
scroll to position [30000, 0]
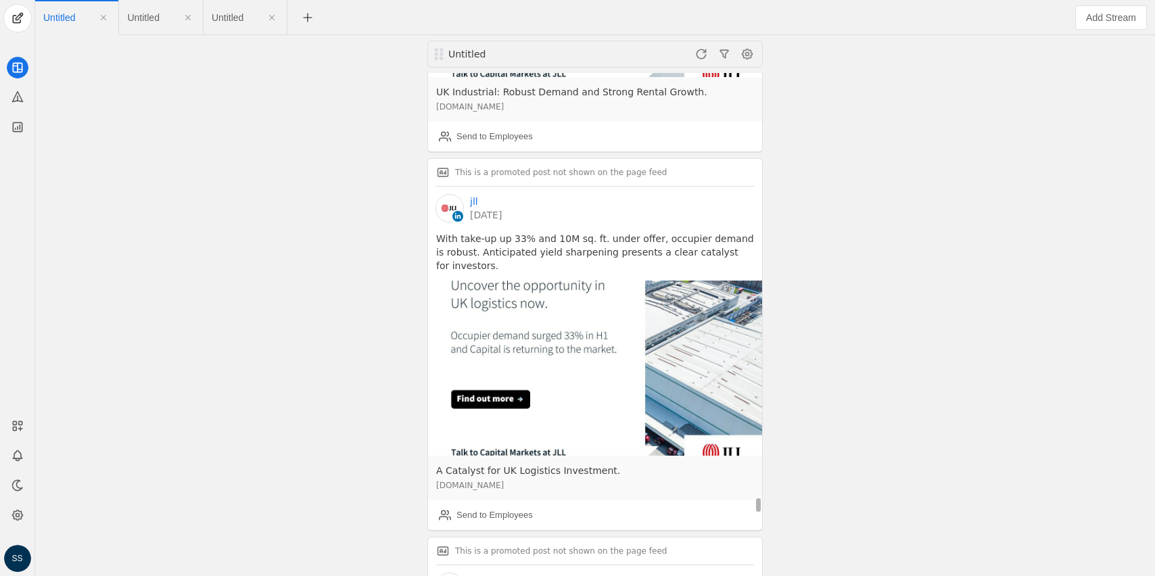
scroll to position [33522, 0]
